Goal: Complete application form

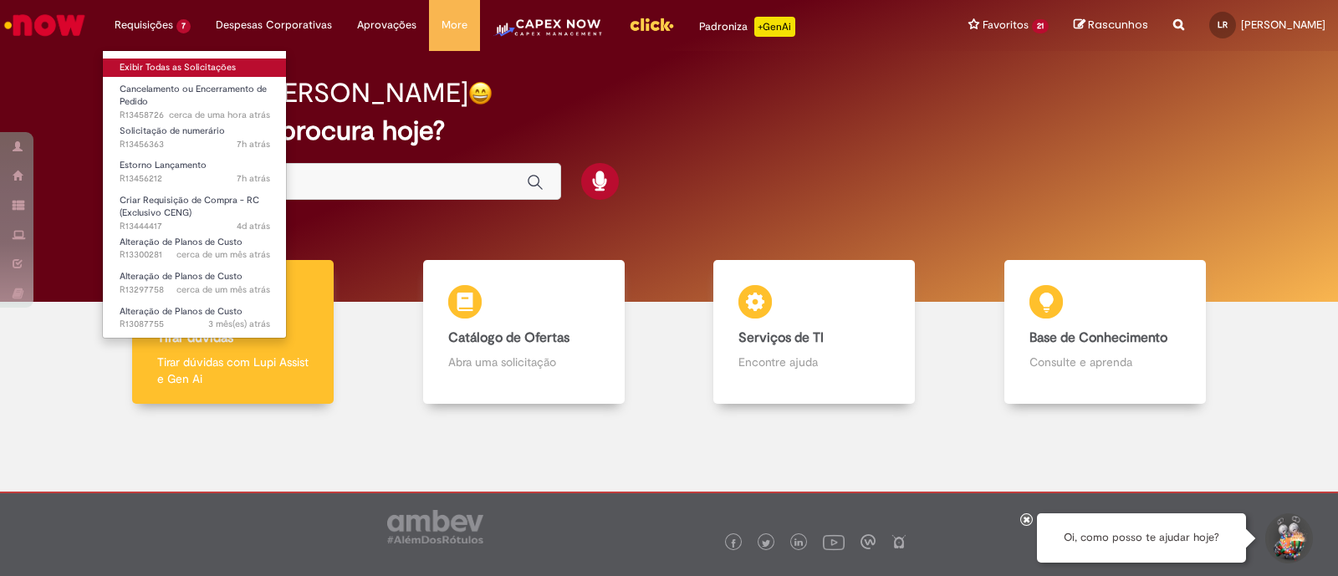
click at [172, 64] on link "Exibir Todas as Solicitações" at bounding box center [195, 68] width 184 height 18
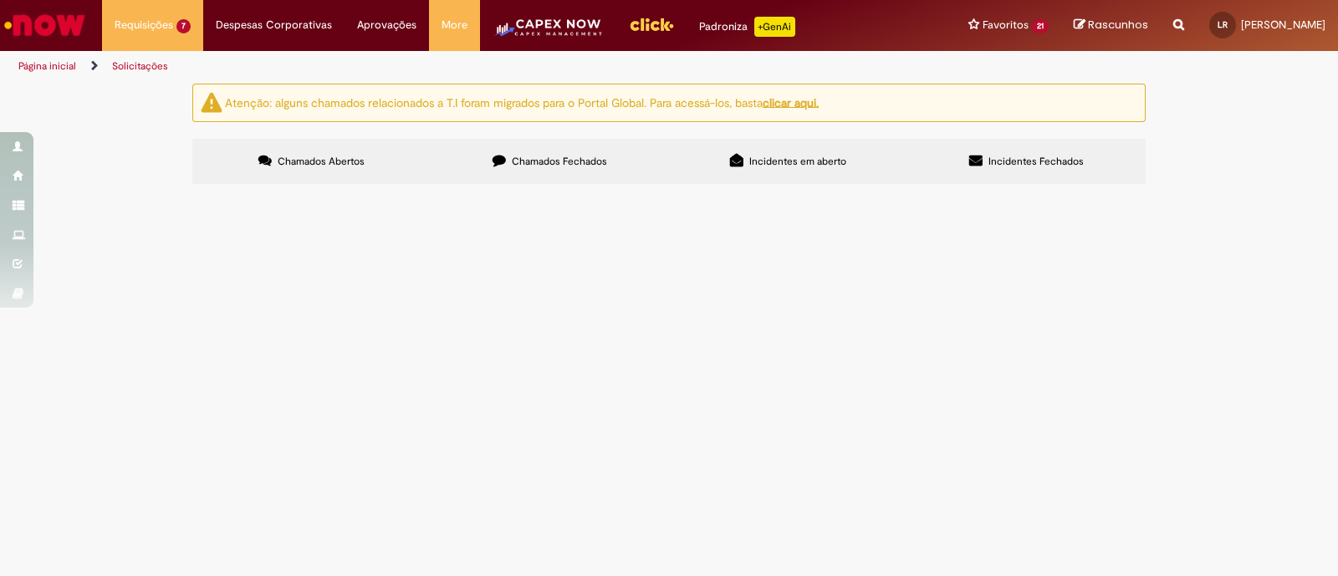
click at [569, 59] on ul "Página inicial Solicitações" at bounding box center [446, 66] width 867 height 31
click at [566, 31] on img "Menu Cabeçalho" at bounding box center [548, 33] width 111 height 33
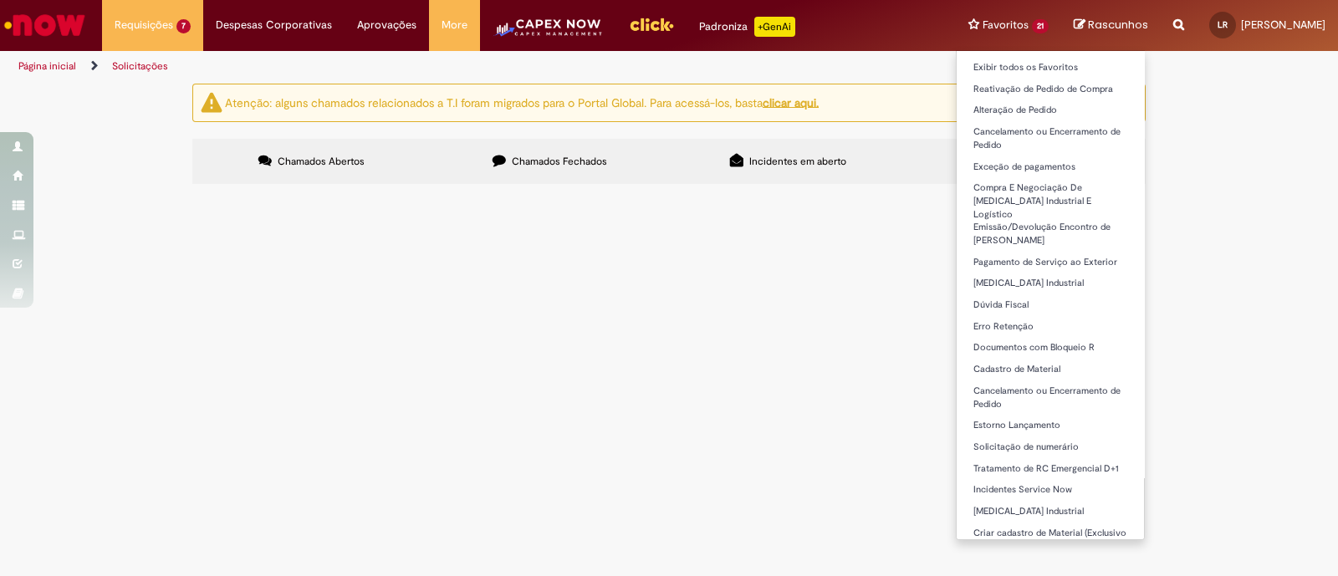
click at [987, 478] on li "Incidentes Service Now" at bounding box center [1050, 489] width 187 height 22
click at [993, 484] on link "Incidentes Service Now" at bounding box center [1050, 490] width 187 height 18
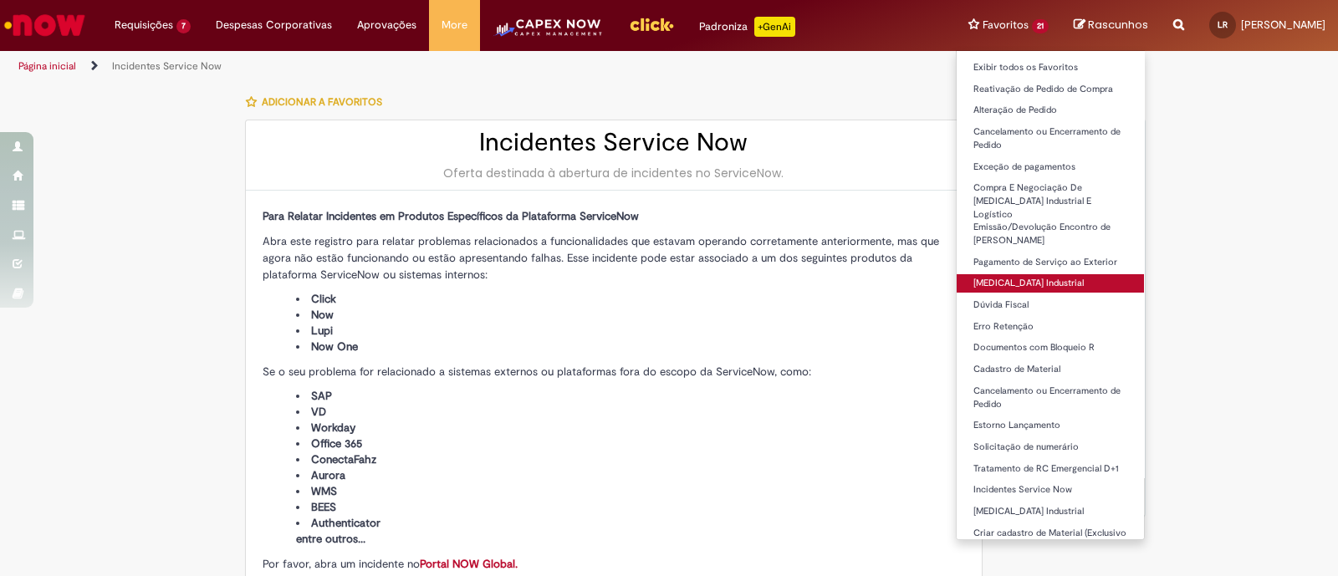
scroll to position [71, 0]
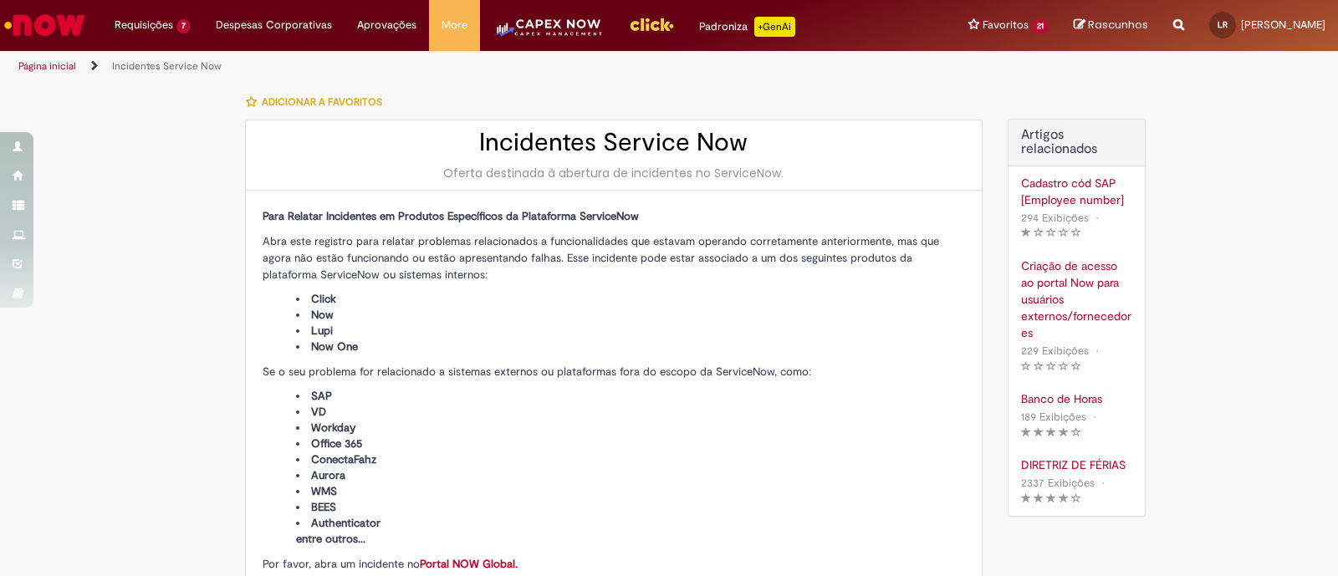
click at [770, 291] on li "Click" at bounding box center [630, 299] width 669 height 16
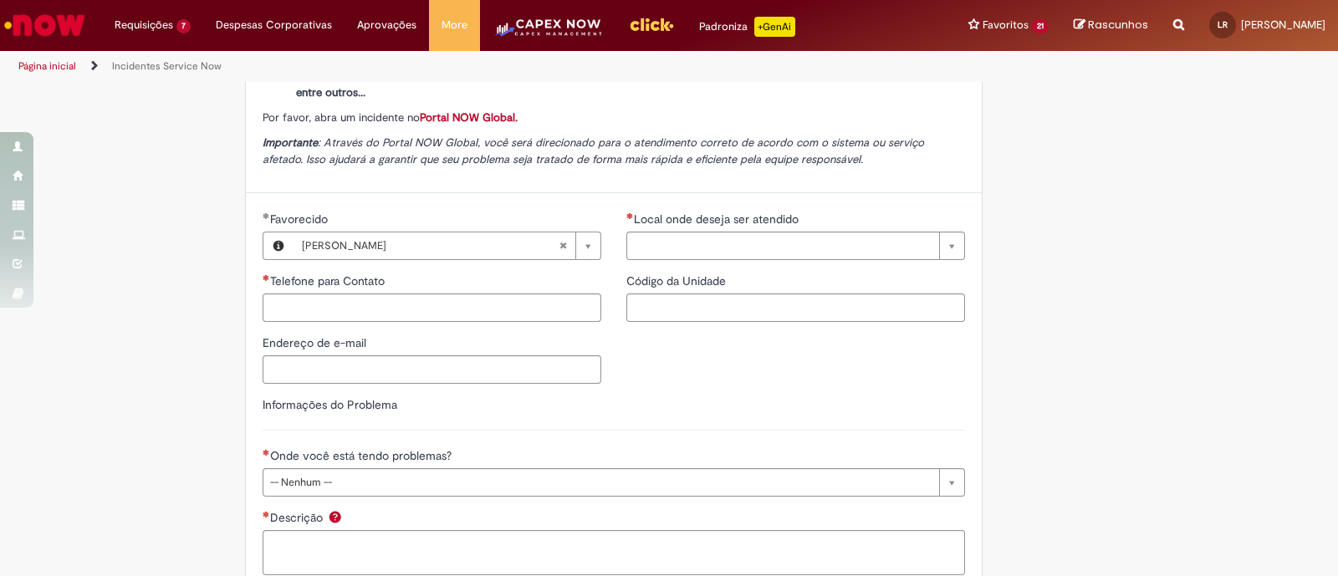
scroll to position [523, 0]
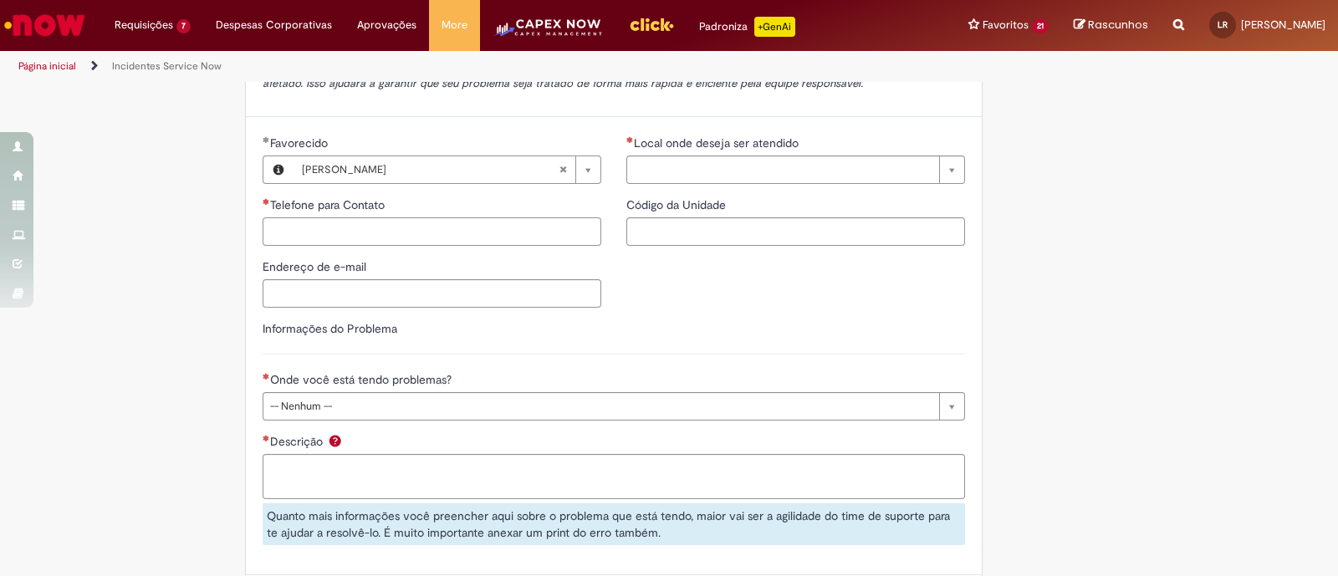
click at [355, 229] on input "Telefone para Contato" at bounding box center [432, 231] width 339 height 28
click at [824, 189] on div "Local onde deseja ser atendido Pesquisar usando lista Local onde deseja ser ate…" at bounding box center [796, 197] width 364 height 124
type input "**********"
drag, startPoint x: 1029, startPoint y: 164, endPoint x: 854, endPoint y: 241, distance: 191.0
click at [416, 292] on input "Endereço de e-mail" at bounding box center [432, 293] width 339 height 28
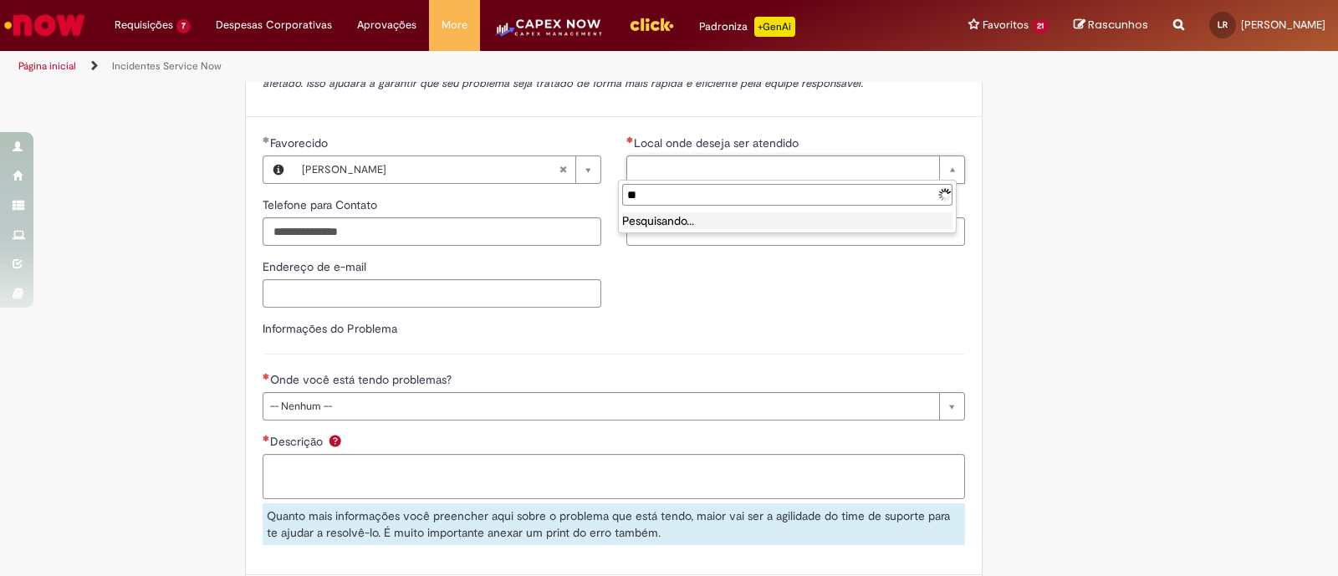
type input "*"
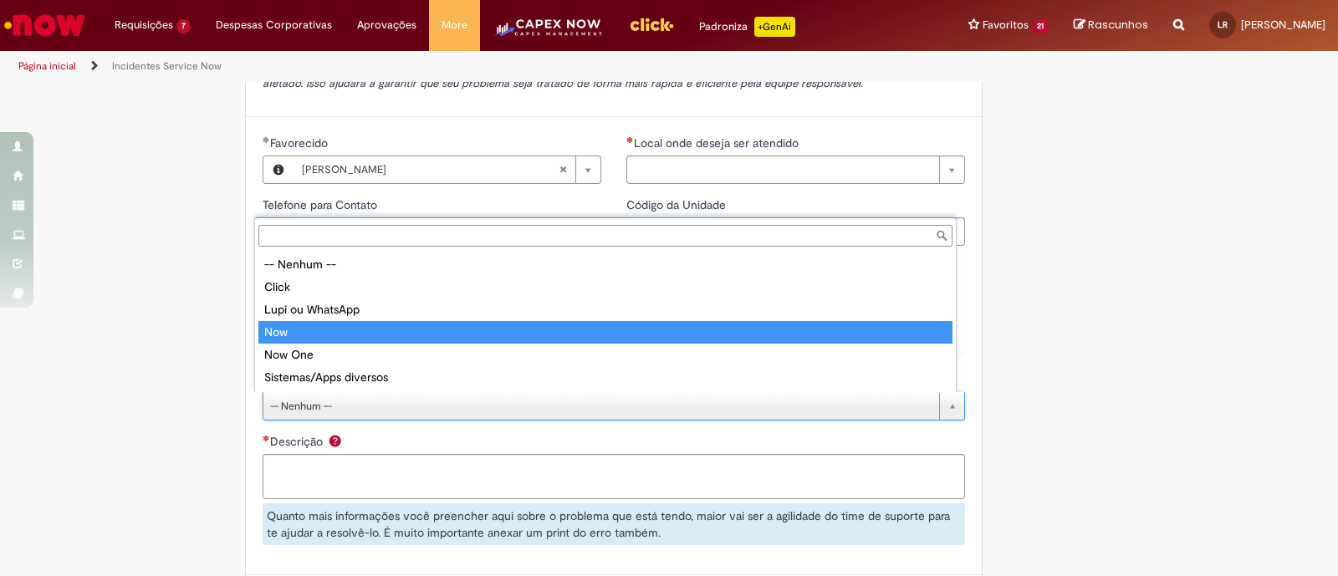
type input "***"
select select "***"
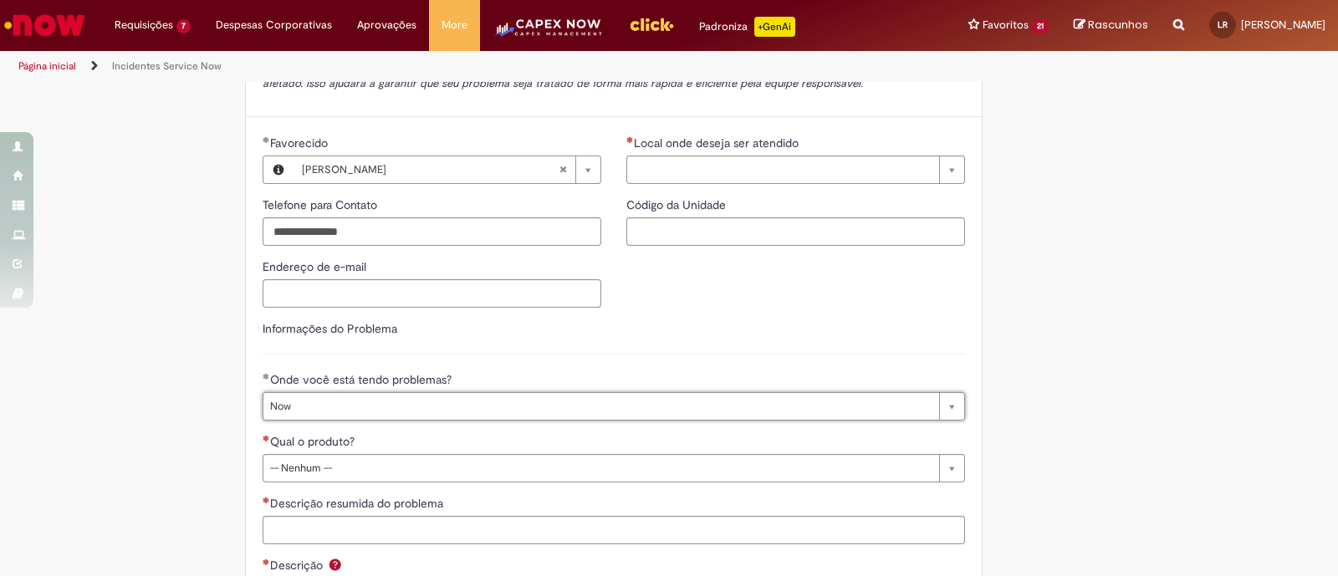
click at [1185, 331] on div "Tire dúvidas com LupiAssist +GenAI Oi! Eu sou LupiAssist, uma Inteligência Arti…" at bounding box center [669, 207] width 1338 height 1293
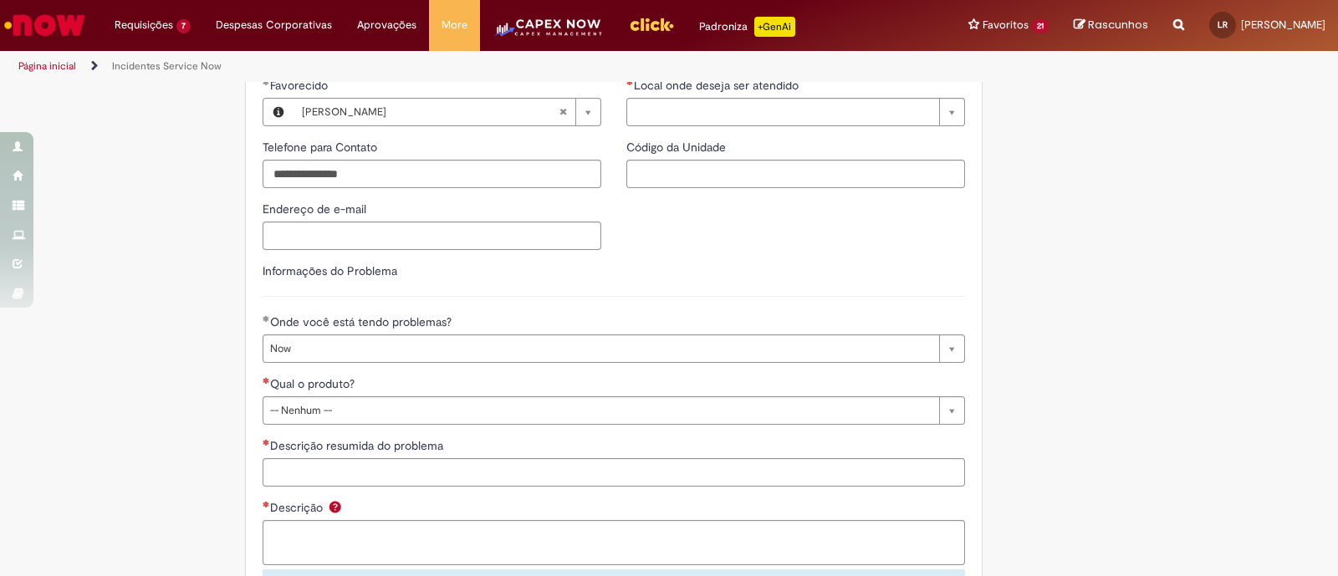
scroll to position [627, 0]
